Goal: Information Seeking & Learning: Learn about a topic

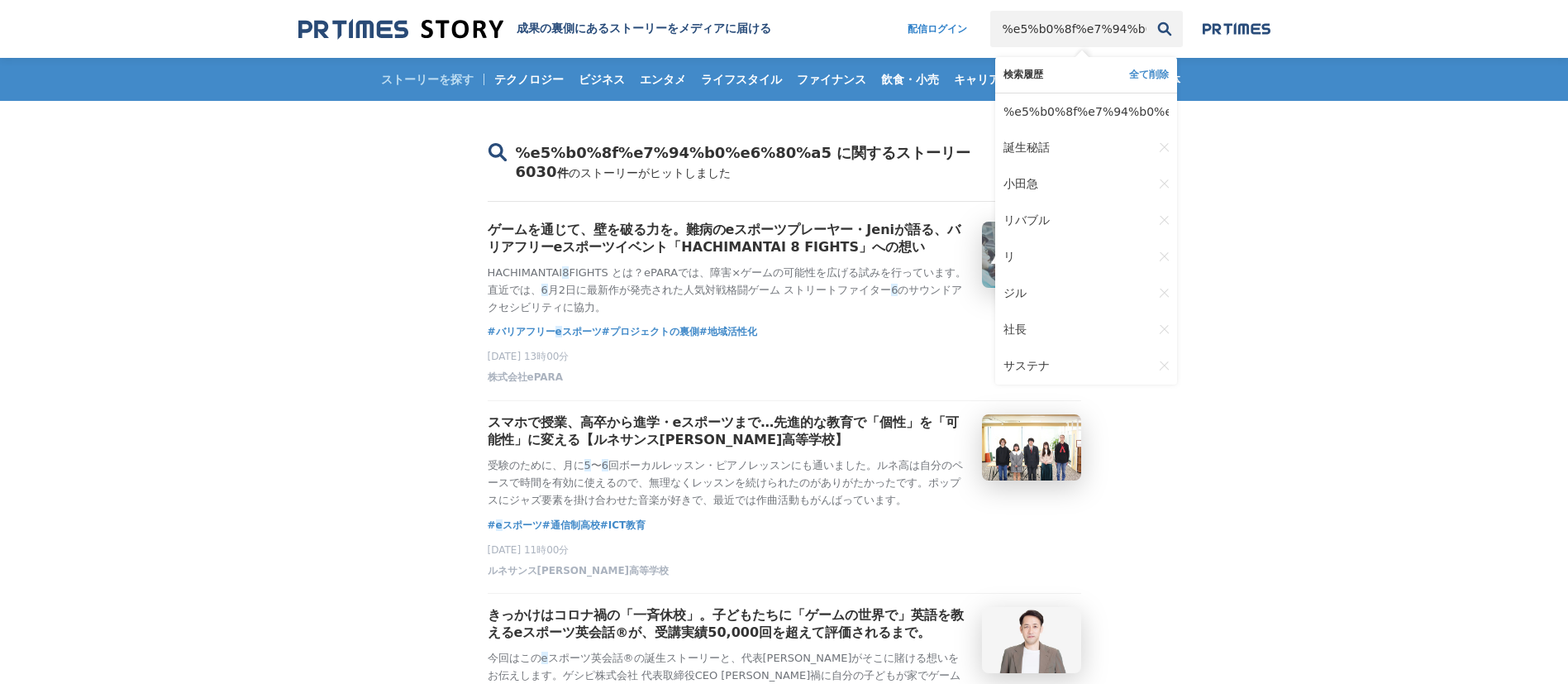
click at [1049, 29] on input "%e5%b0%8f%e7%94%b0%e6%80%a5" at bounding box center [1069, 29] width 156 height 36
click at [1022, 177] on span "小田急" at bounding box center [1021, 185] width 35 height 15
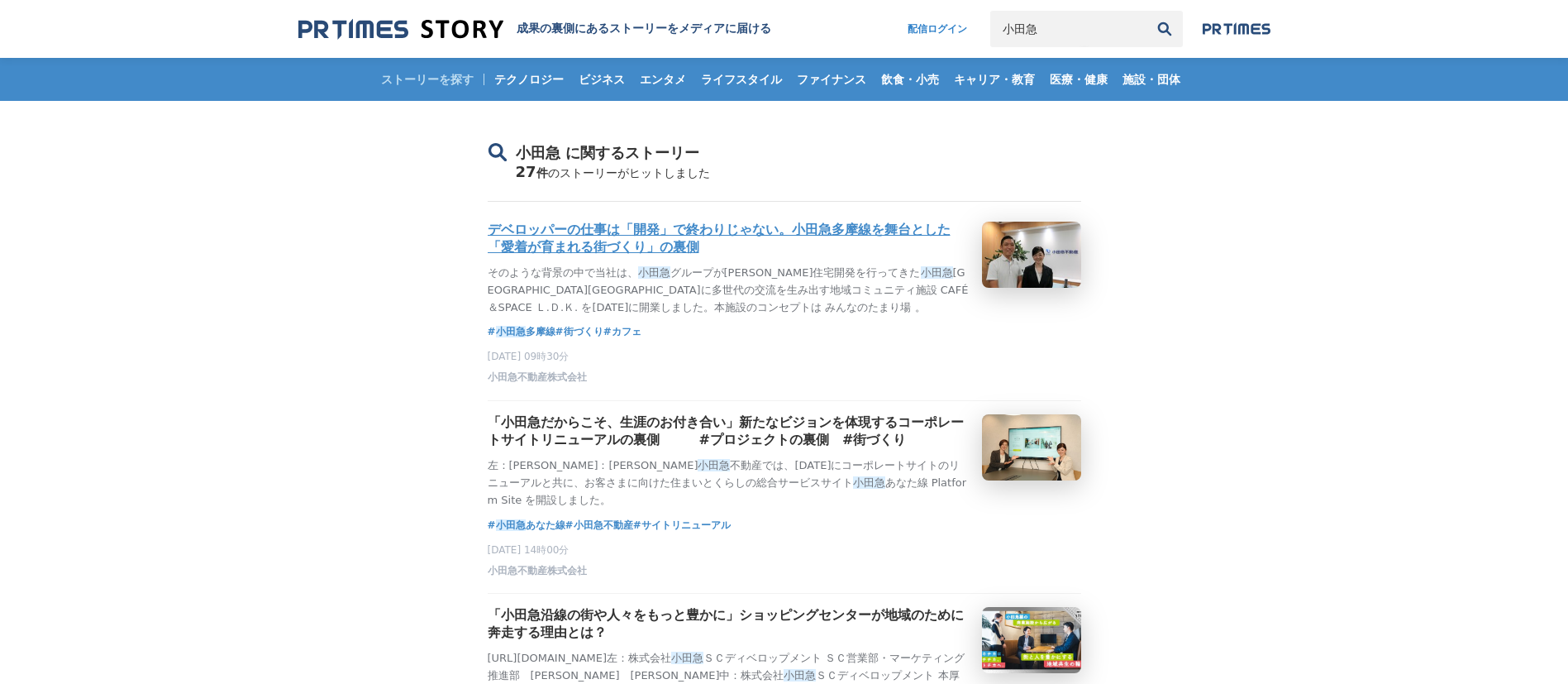
click at [643, 246] on h3 "デベロッパーの仕事は「開発」で終わりじゃない。小田急多摩線を舞台とした「愛着が育まれる街づくり」の裏側" at bounding box center [728, 239] width 481 height 35
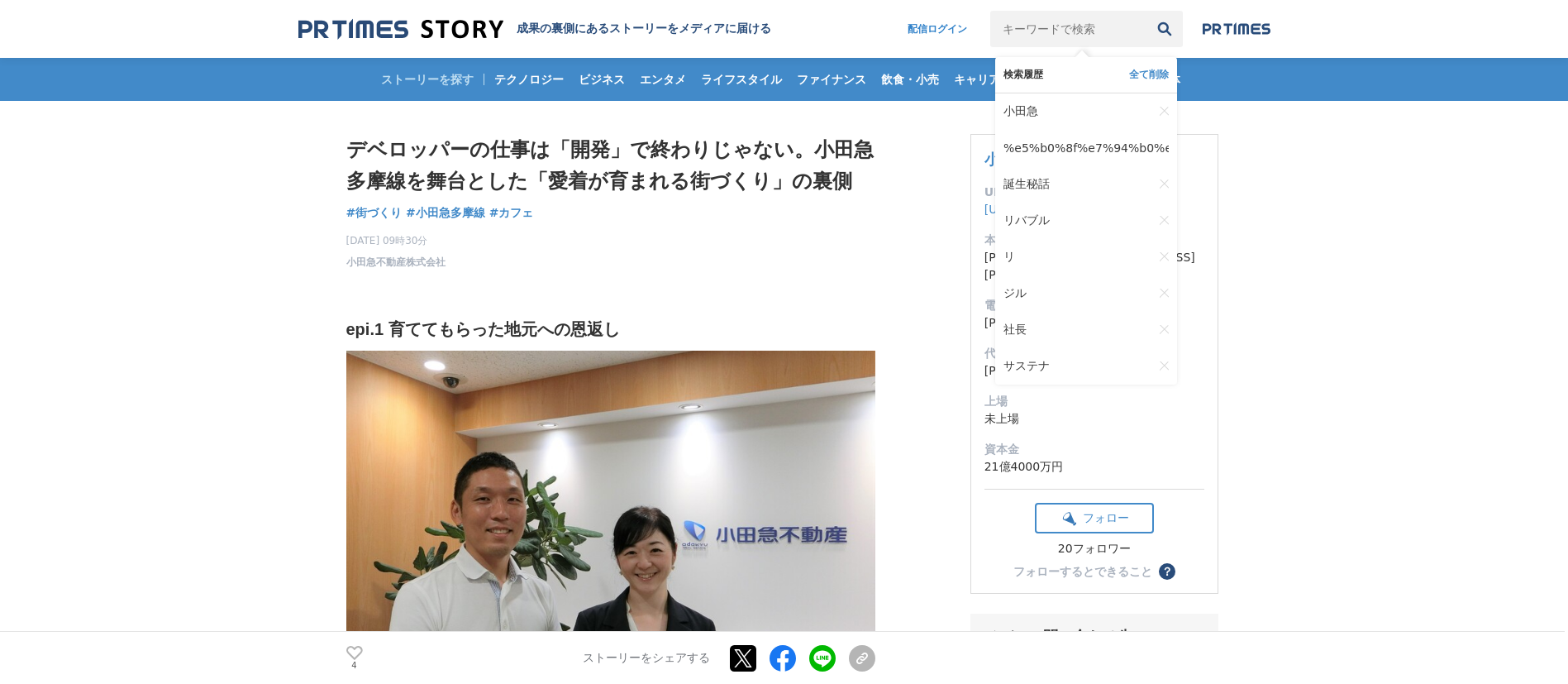
click at [1087, 31] on input "キーワードで検索" at bounding box center [1069, 29] width 156 height 36
click at [1040, 288] on link "ジル" at bounding box center [1078, 294] width 149 height 36
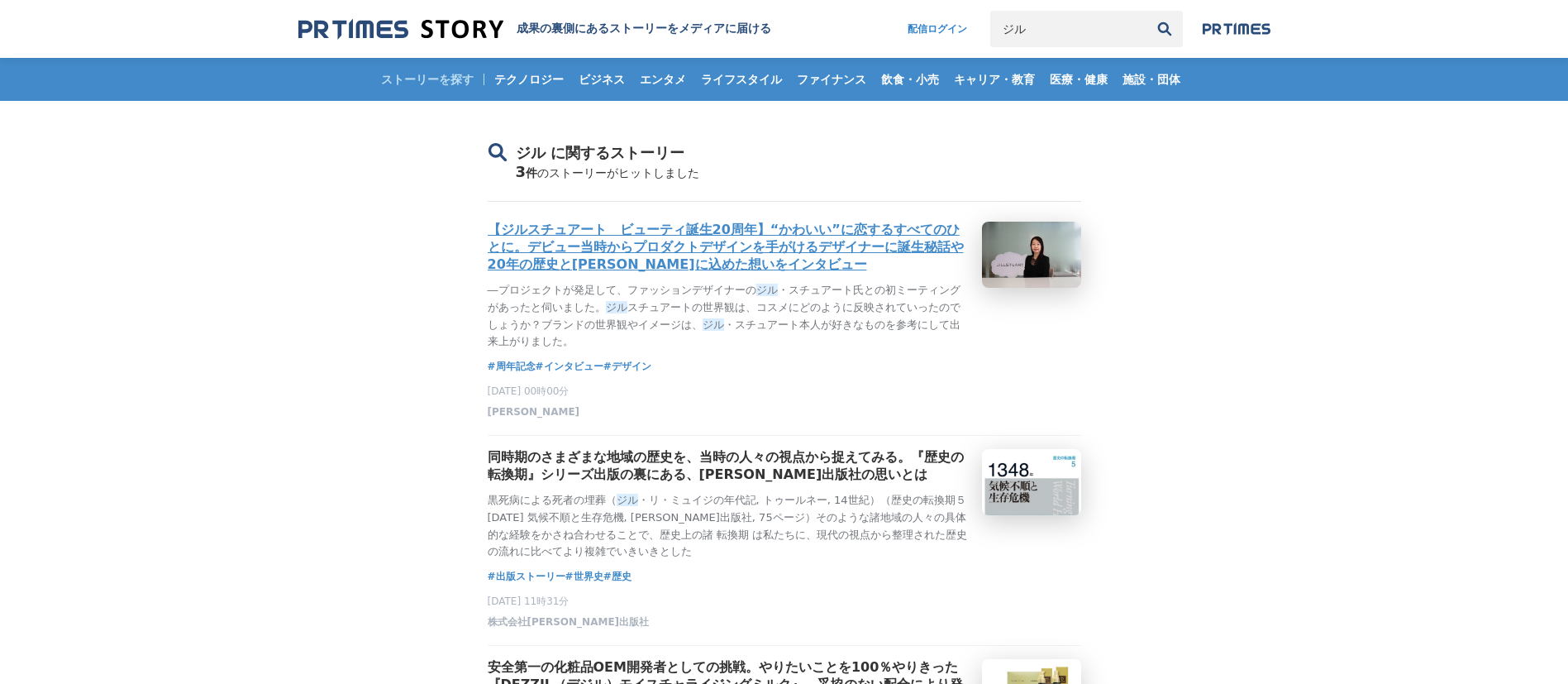
click at [580, 250] on h3 "【ジルスチュアート　ビューティ誕生20周年】“かわいい”に恋するすべてのひとに。デビュー当時からプロダクトデザインを手がけるデザイナーに誕生秘話や20年の歴史…" at bounding box center [728, 247] width 481 height 52
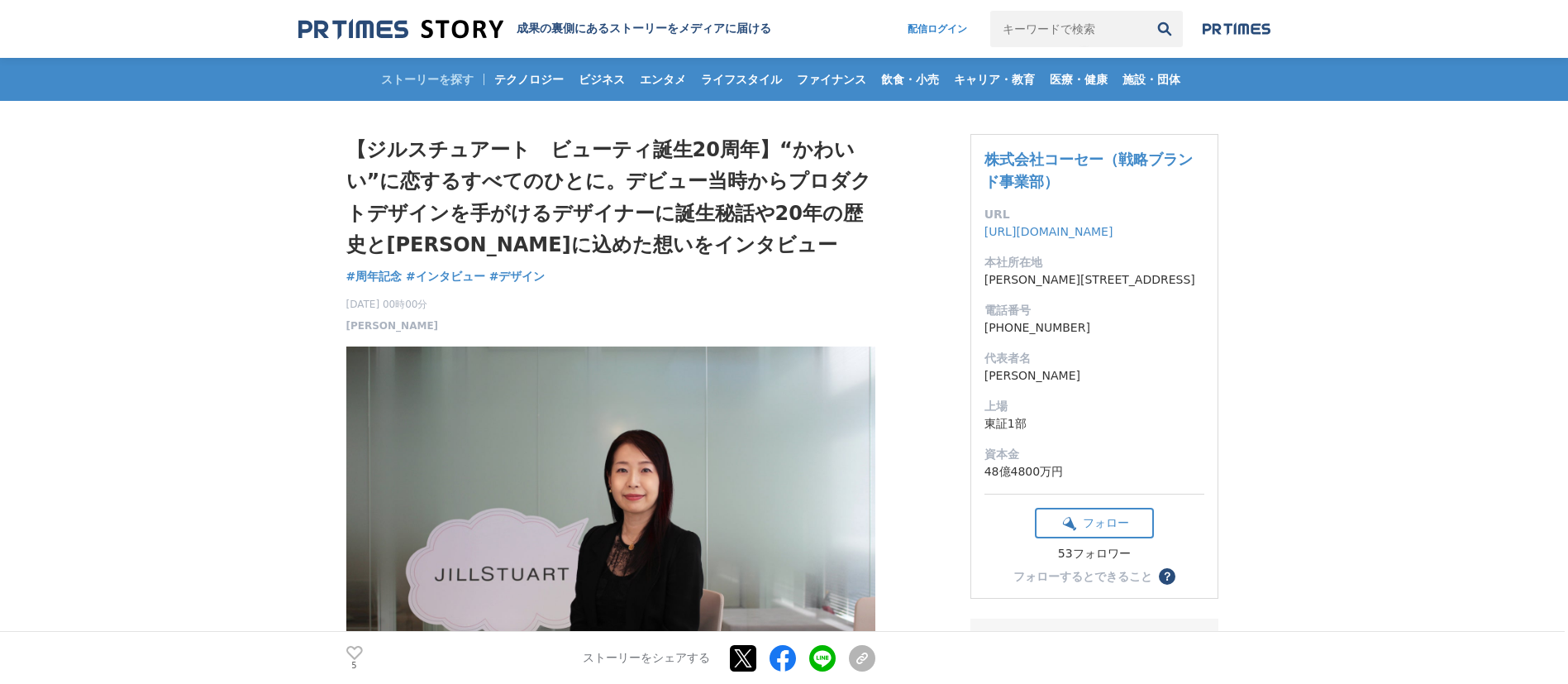
click at [440, 80] on div "ストーリーを探す テクノロジー ビジネス エンタメ ライフスタイル ファイナンス 飲食・小売 キャリア・教育 医療・健康 施設・団体" at bounding box center [784, 79] width 973 height 43
click at [439, 67] on img at bounding box center [534, 43] width 473 height 49
